Goal: Task Accomplishment & Management: Manage account settings

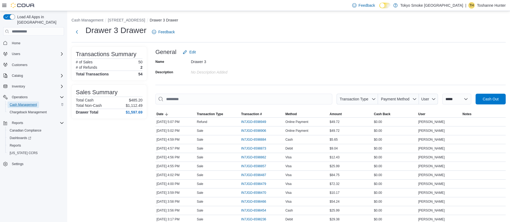
click at [23, 103] on span "Cash Management" at bounding box center [23, 105] width 27 height 4
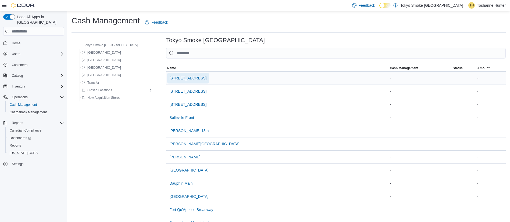
click at [169, 79] on span "[STREET_ADDRESS]" at bounding box center [187, 78] width 37 height 5
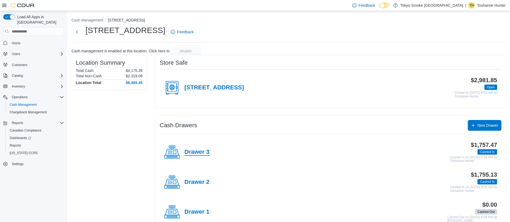
click at [203, 151] on h4 "Drawer 3" at bounding box center [196, 152] width 25 height 7
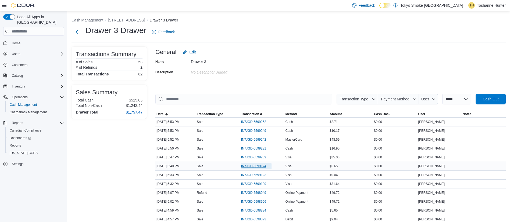
click at [258, 168] on span "IN7JGD-6599174" at bounding box center [253, 166] width 25 height 4
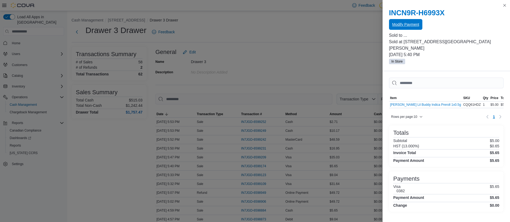
click at [407, 26] on span "Modify Payment" at bounding box center [405, 24] width 27 height 5
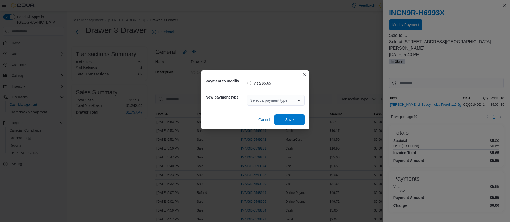
click at [264, 99] on div "Select a payment type" at bounding box center [276, 100] width 58 height 11
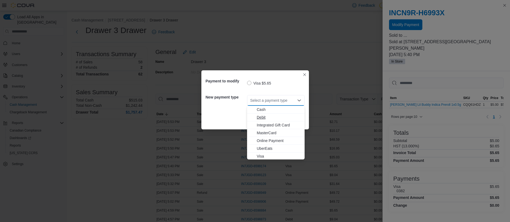
click at [268, 117] on span "Debit" at bounding box center [279, 117] width 45 height 5
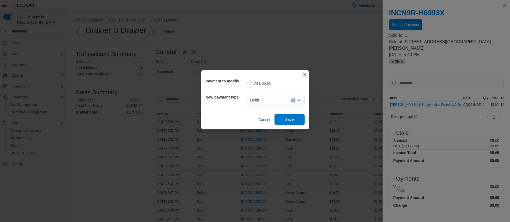
click at [295, 118] on span "Save" at bounding box center [290, 119] width 24 height 11
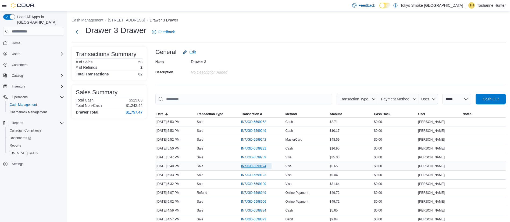
click at [257, 167] on span "IN7JGD-6599174" at bounding box center [253, 166] width 25 height 4
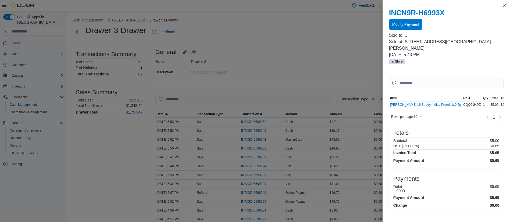
click at [404, 29] on span "Modify Payment" at bounding box center [405, 24] width 27 height 11
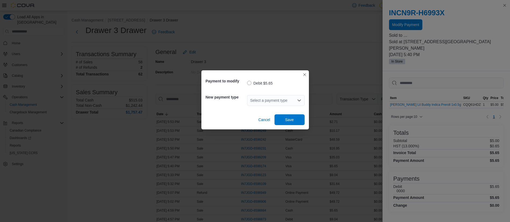
click at [275, 96] on div "Select a payment type" at bounding box center [276, 100] width 58 height 11
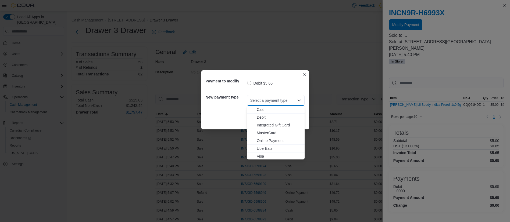
click at [278, 117] on span "Debit" at bounding box center [279, 117] width 45 height 5
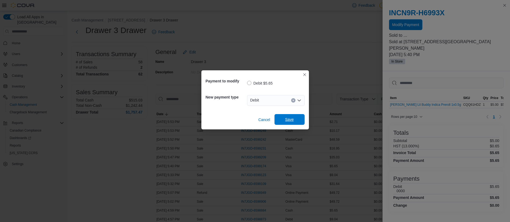
click at [291, 115] on span "Save" at bounding box center [290, 119] width 24 height 11
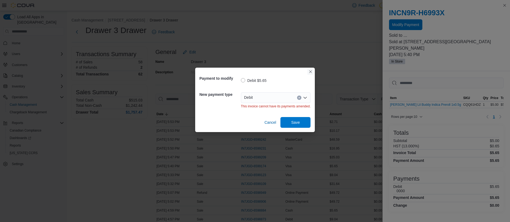
click at [311, 70] on button "Closes this modal window" at bounding box center [310, 72] width 6 height 6
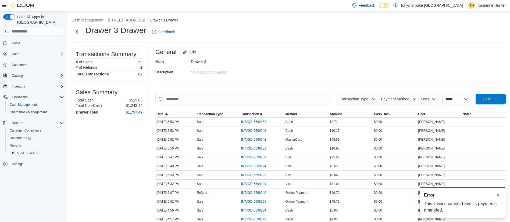
click at [125, 20] on button "[STREET_ADDRESS]" at bounding box center [126, 20] width 37 height 4
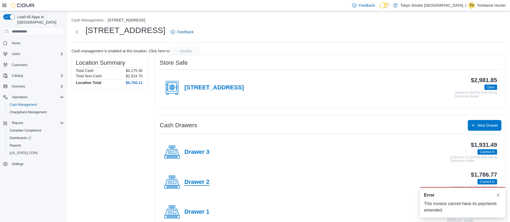
click at [200, 179] on h4 "Drawer 2" at bounding box center [196, 182] width 25 height 7
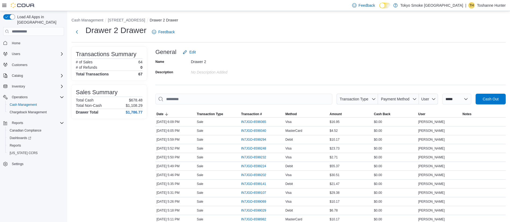
click at [279, 76] on div "Name Drawer 2 Description No Description added" at bounding box center [330, 67] width 350 height 19
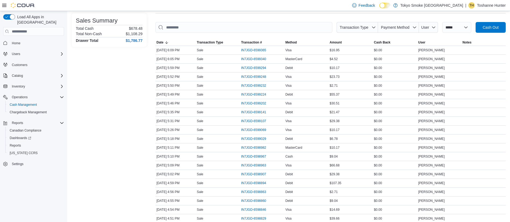
scroll to position [81, 0]
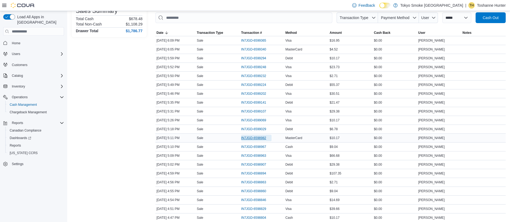
click at [252, 137] on span "IN7JGD-6598982" at bounding box center [253, 138] width 25 height 4
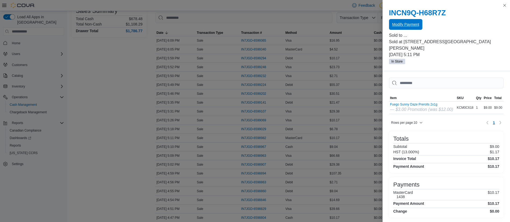
click at [409, 24] on span "Modify Payment" at bounding box center [405, 24] width 27 height 5
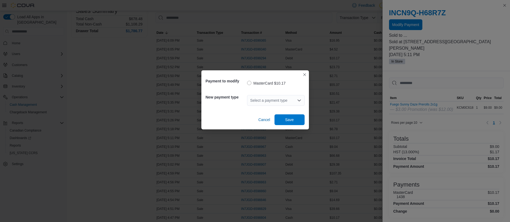
click at [258, 100] on div "Select a payment type" at bounding box center [276, 100] width 58 height 11
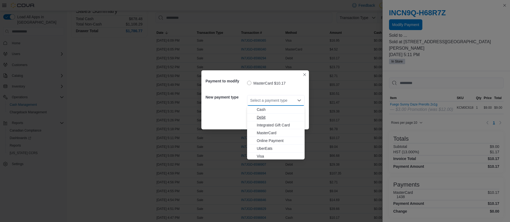
click at [274, 118] on span "Debit" at bounding box center [279, 117] width 45 height 5
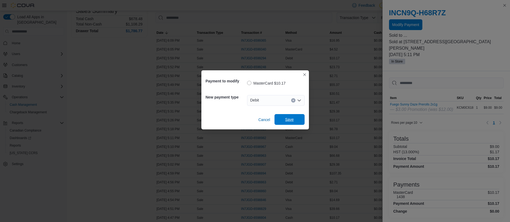
click at [290, 120] on span "Save" at bounding box center [289, 119] width 9 height 5
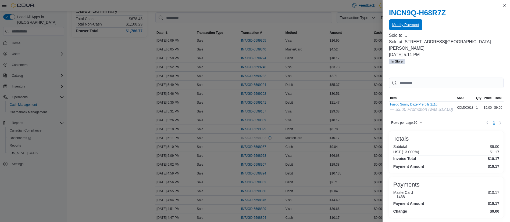
scroll to position [0, 0]
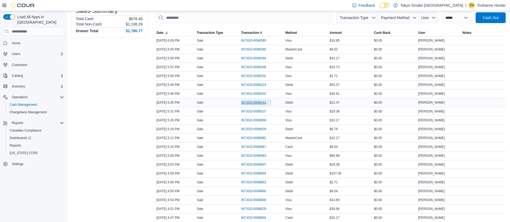
click at [254, 100] on span "IN7JGD-6599141" at bounding box center [256, 103] width 30 height 6
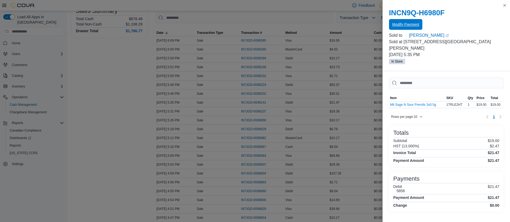
click at [403, 25] on span "Modify Payment" at bounding box center [405, 24] width 27 height 5
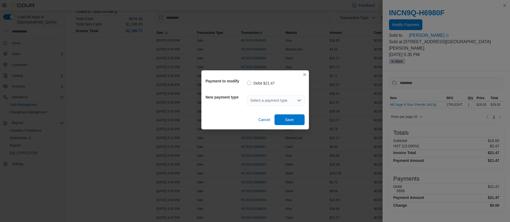
click at [291, 100] on div "Select a payment type" at bounding box center [276, 100] width 58 height 11
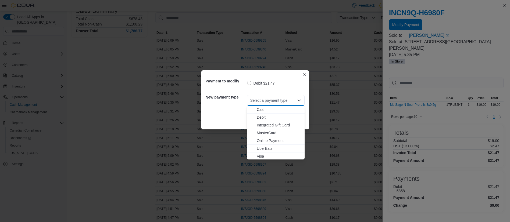
click at [270, 154] on span "Visa" at bounding box center [279, 156] width 45 height 5
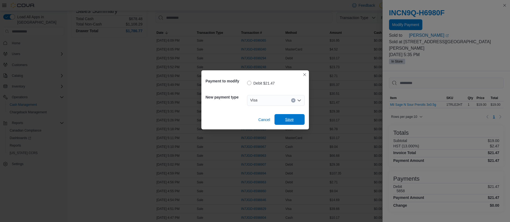
click at [291, 121] on span "Save" at bounding box center [289, 119] width 9 height 5
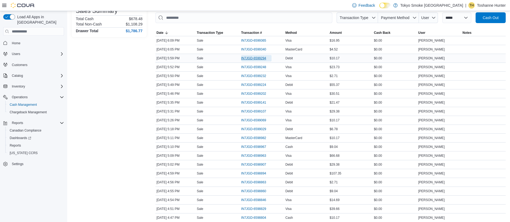
click at [263, 58] on span "IN7JGD-6599294" at bounding box center [253, 58] width 25 height 4
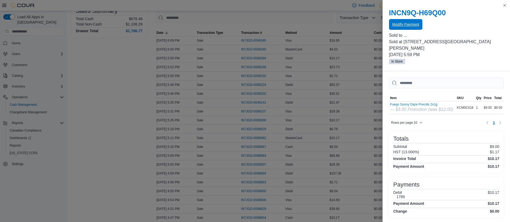
click at [397, 22] on span "Modify Payment" at bounding box center [405, 24] width 27 height 5
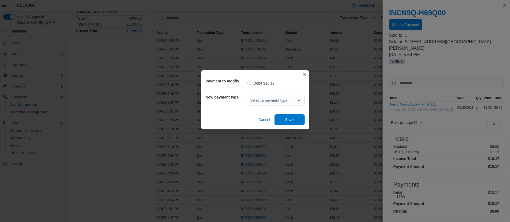
click at [261, 108] on div "Select a payment type" at bounding box center [276, 100] width 58 height 17
click at [254, 104] on div "Select a payment type" at bounding box center [276, 100] width 58 height 11
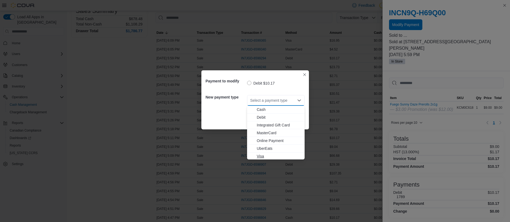
click at [265, 155] on span "Visa" at bounding box center [279, 156] width 45 height 5
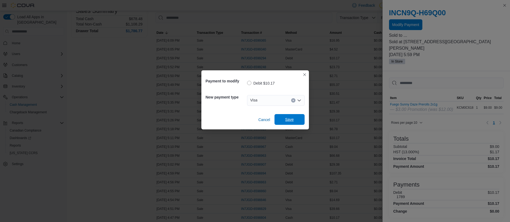
click at [294, 121] on span "Save" at bounding box center [289, 119] width 9 height 5
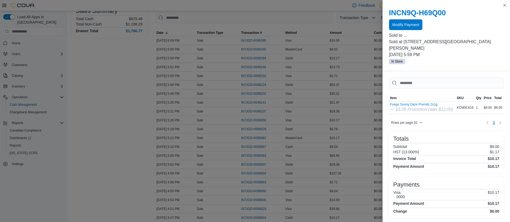
drag, startPoint x: 74, startPoint y: 113, endPoint x: 101, endPoint y: 40, distance: 78.4
